Goal: Check status

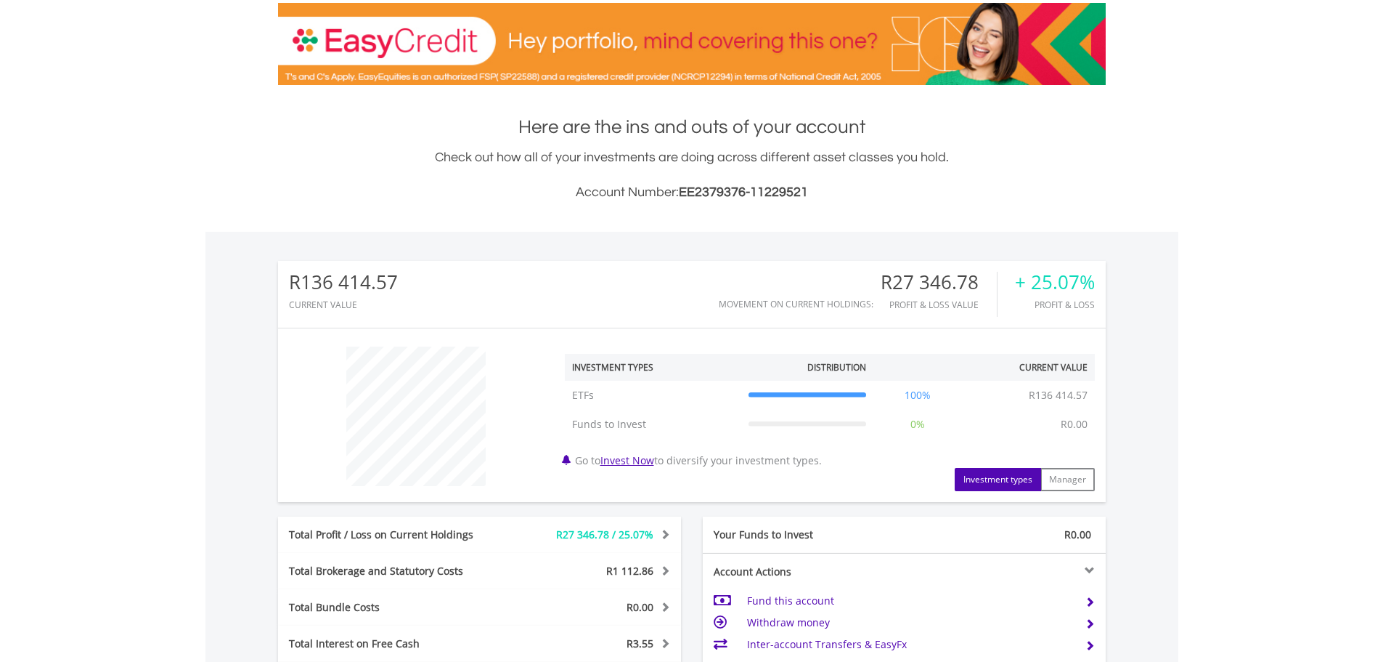
scroll to position [436, 0]
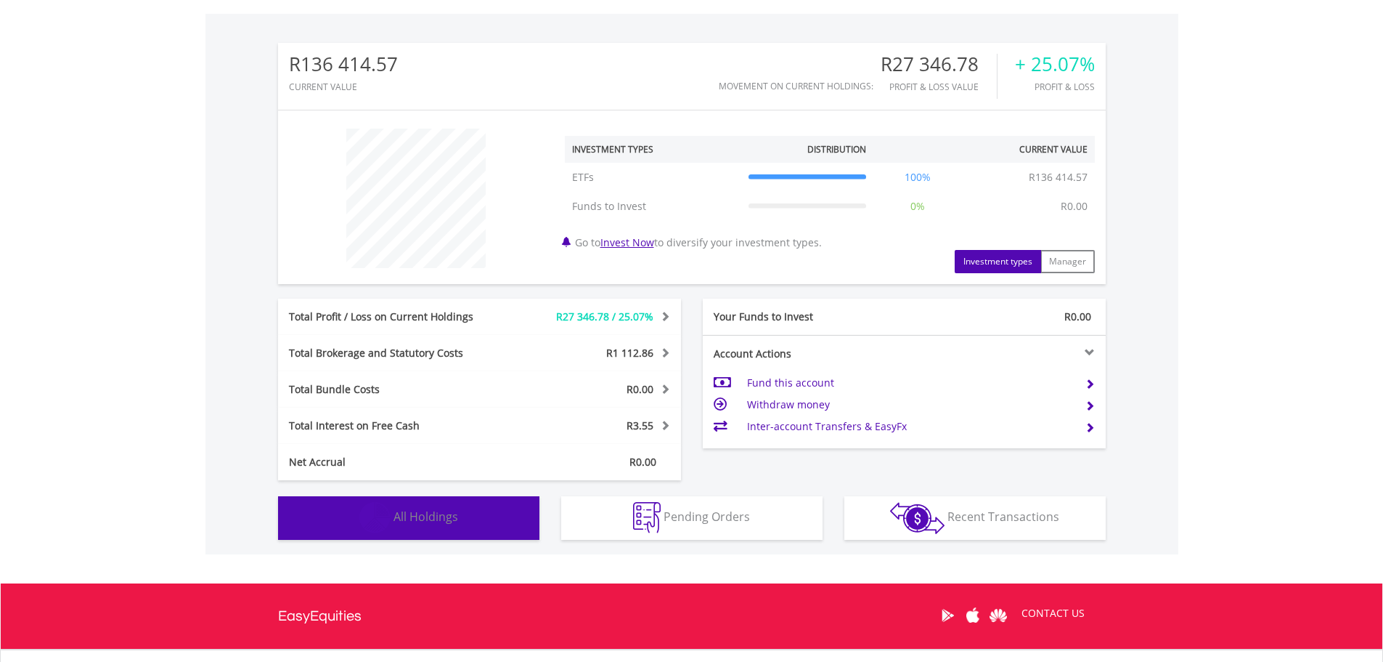
click at [414, 525] on button "Holdings All Holdings" at bounding box center [408, 518] width 261 height 44
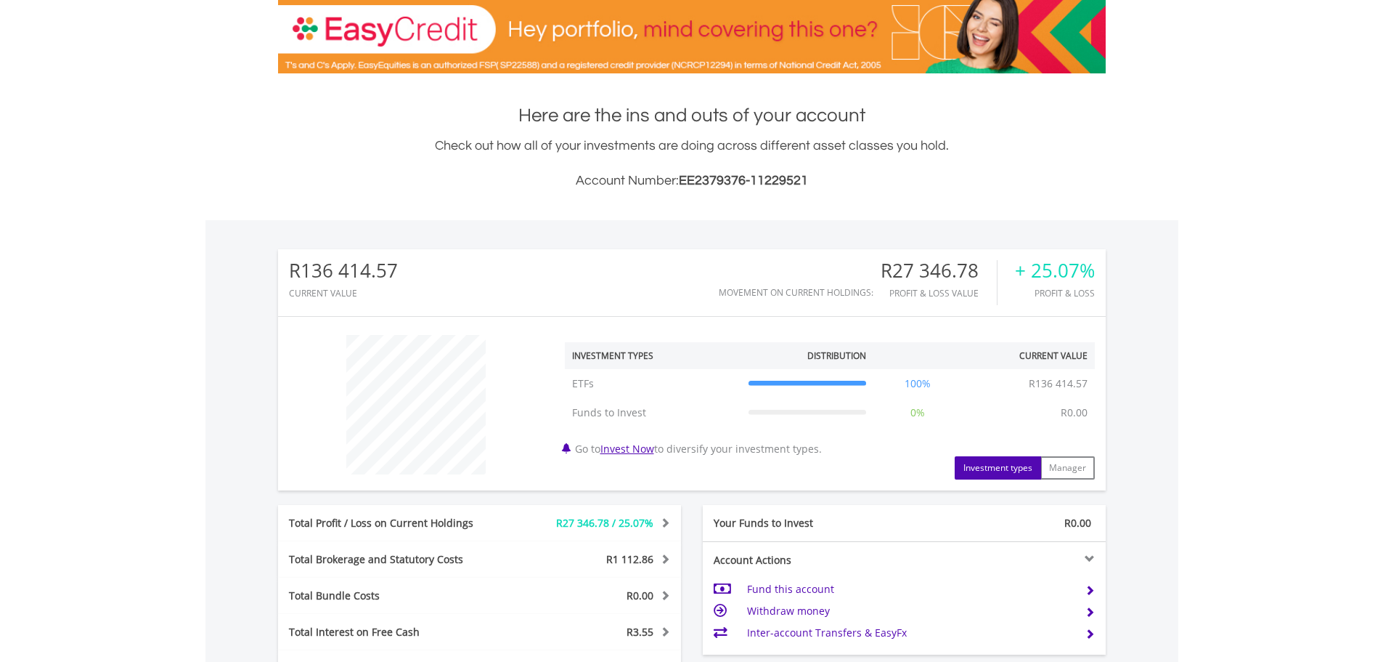
scroll to position [220, 0]
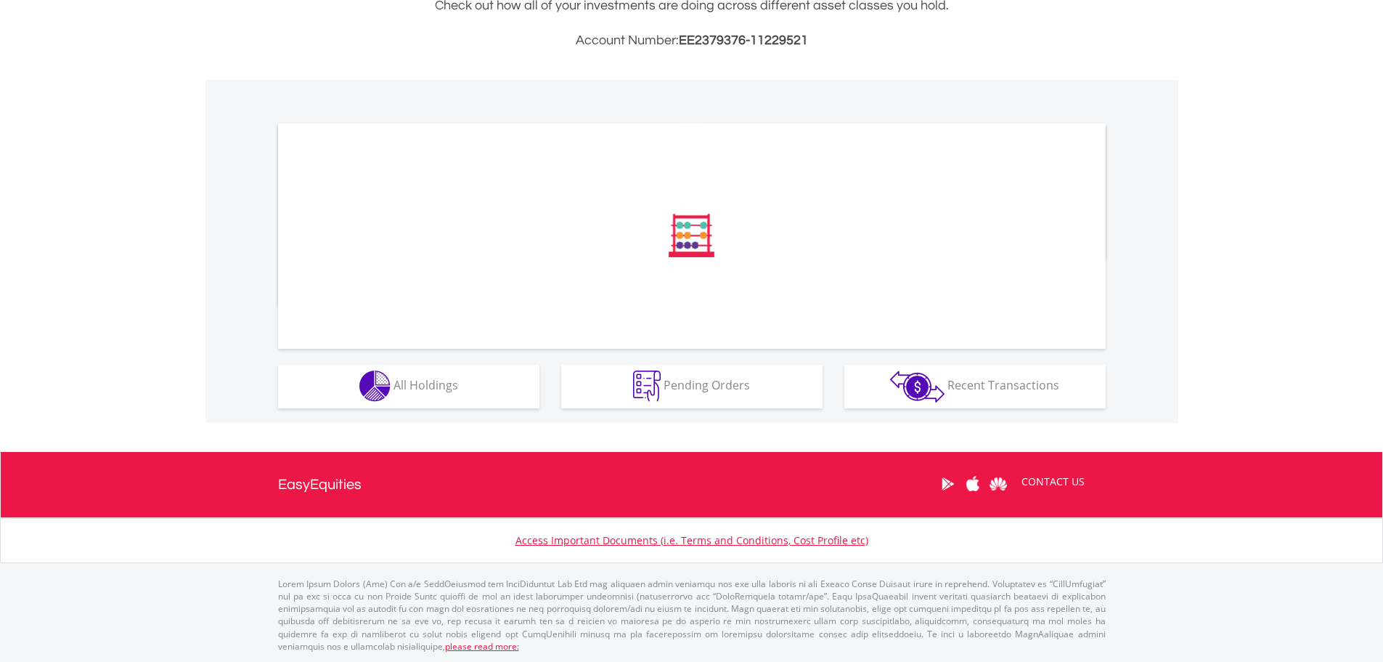
scroll to position [370, 0]
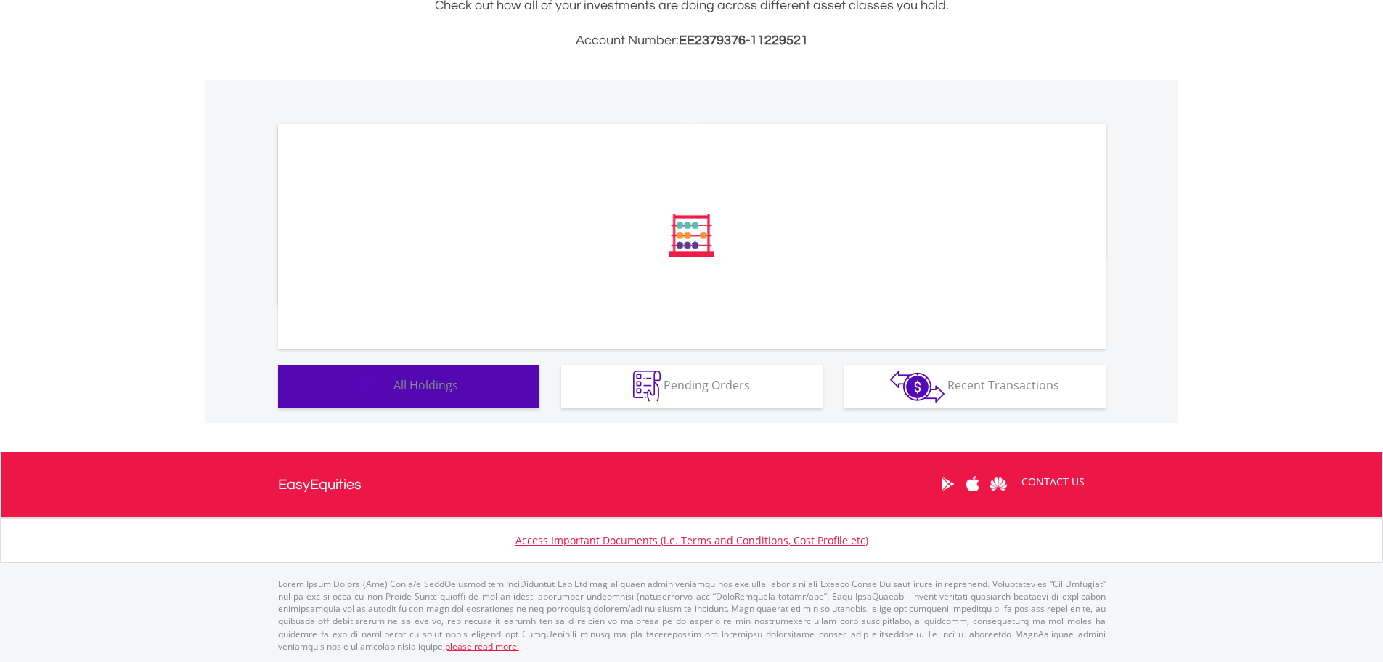
click at [470, 401] on div "﻿ Distribution Current Value Show All" at bounding box center [692, 251] width 973 height 343
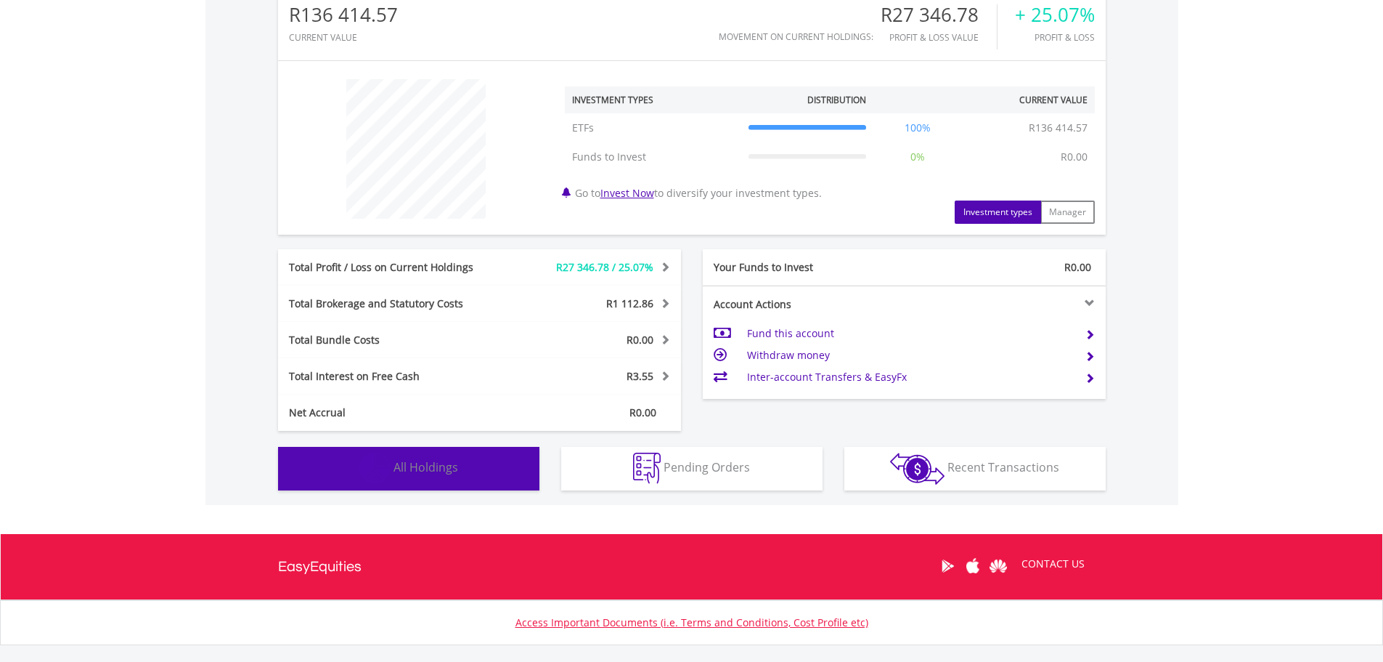
scroll to position [567, 0]
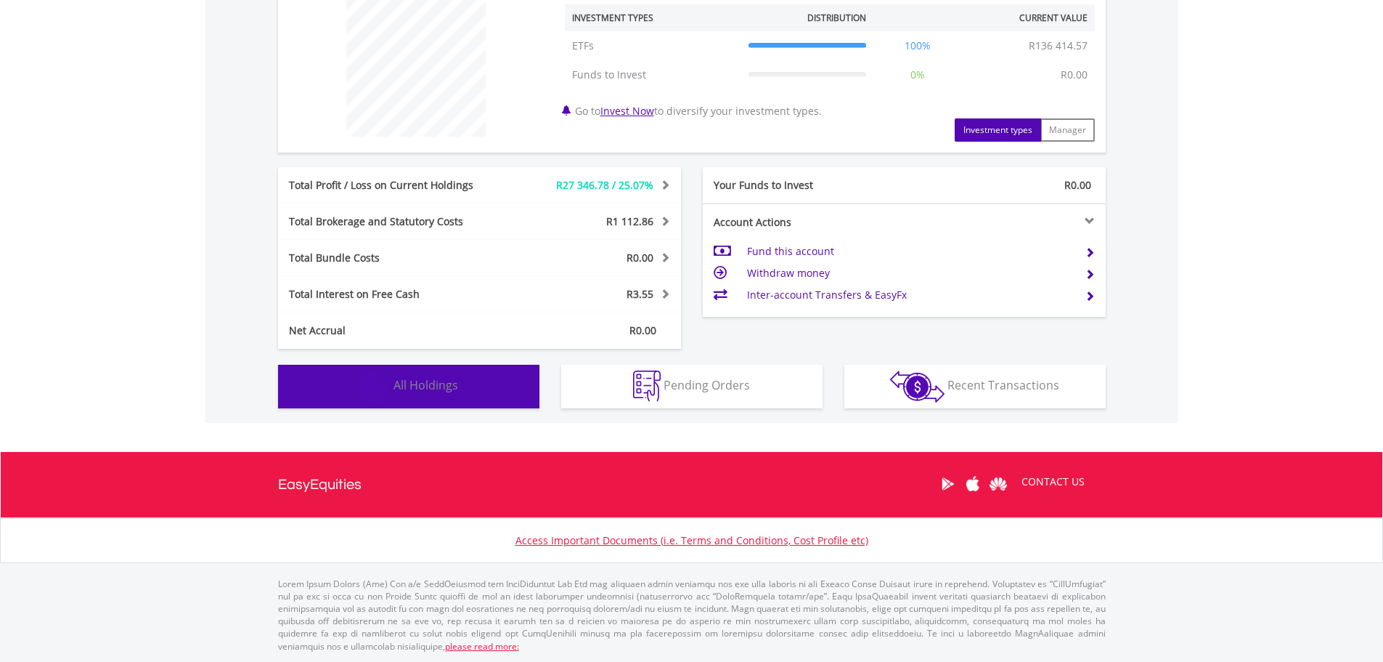
click at [423, 386] on span "All Holdings" at bounding box center [426, 385] width 65 height 16
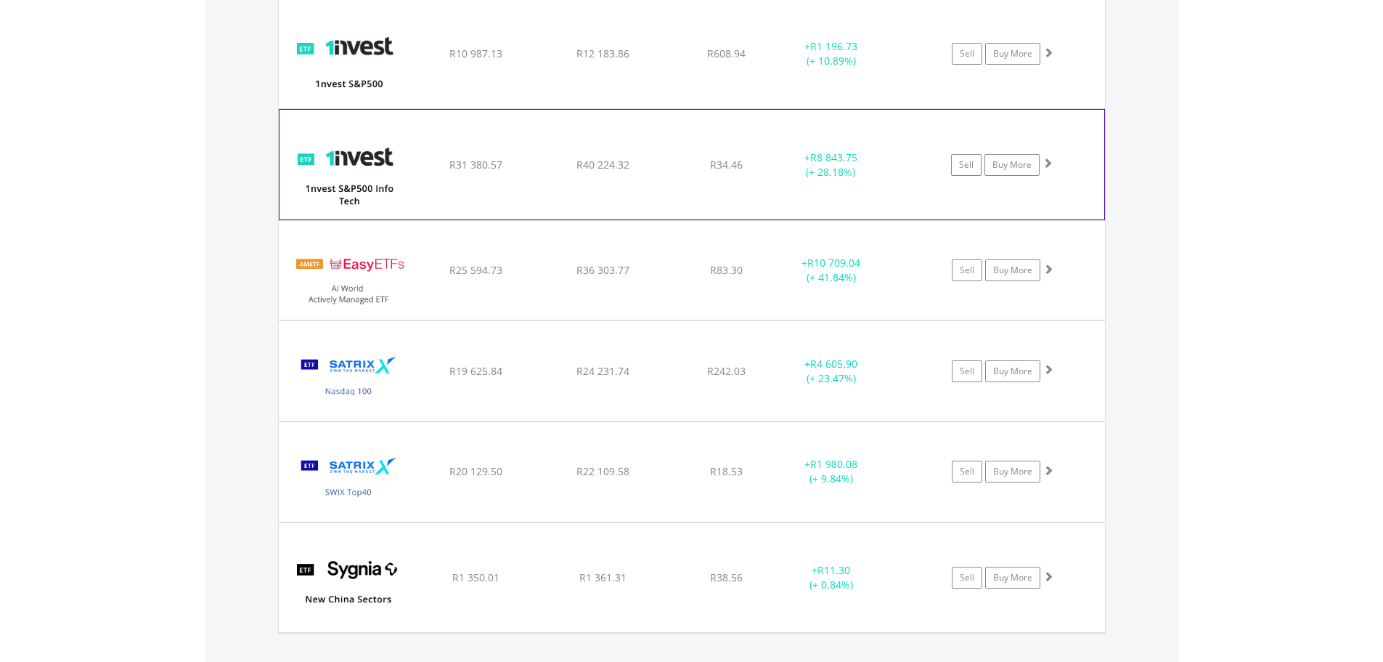
scroll to position [946, 0]
